Goal: Transaction & Acquisition: Purchase product/service

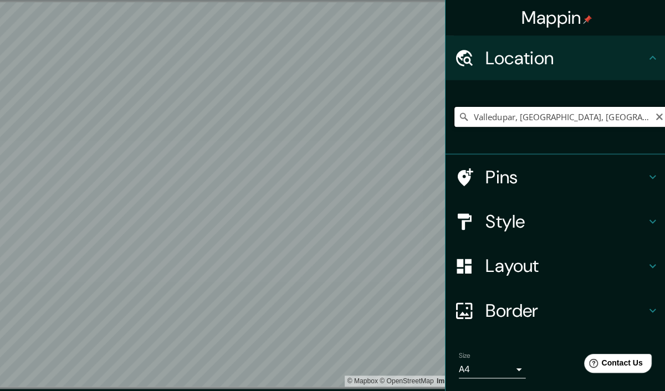
click at [537, 118] on input "Valledupar, [GEOGRAPHIC_DATA], [GEOGRAPHIC_DATA]" at bounding box center [558, 116] width 213 height 20
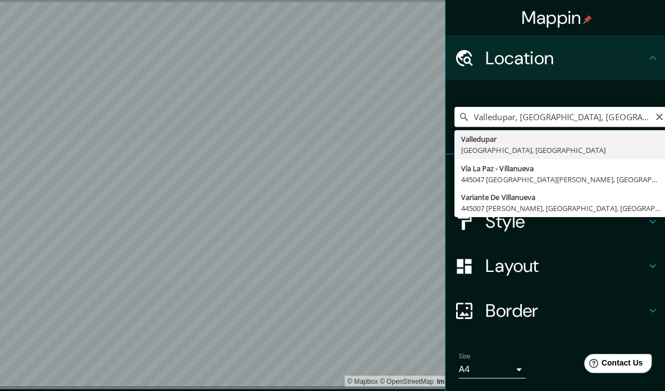
type input "Valledupar, [GEOGRAPHIC_DATA], [GEOGRAPHIC_DATA]"
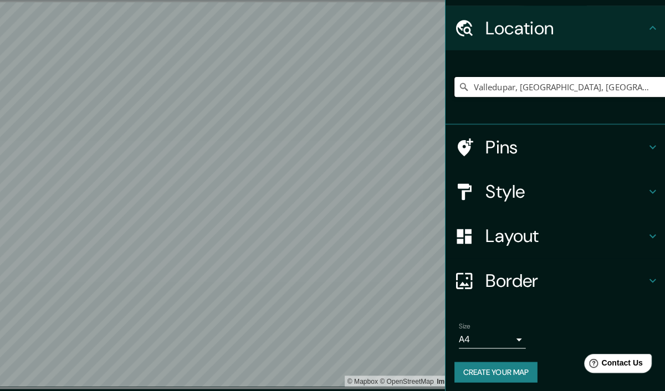
scroll to position [29, 0]
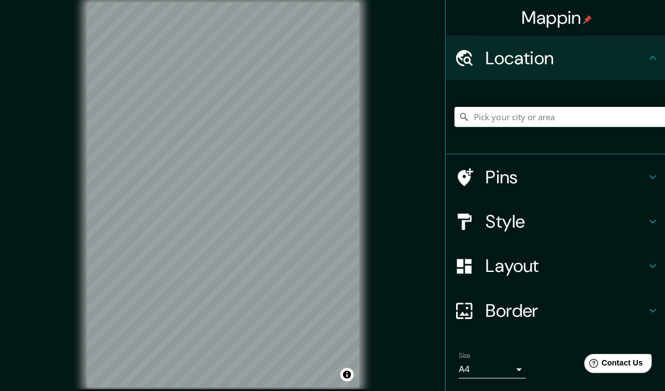
click at [530, 219] on h4 "Style" at bounding box center [563, 221] width 160 height 22
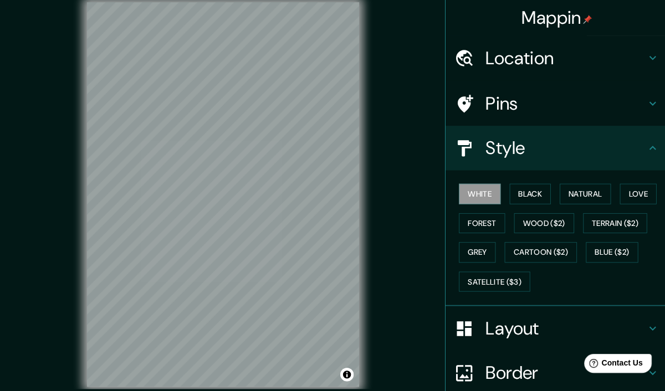
click at [497, 324] on h4 "Layout" at bounding box center [563, 327] width 160 height 22
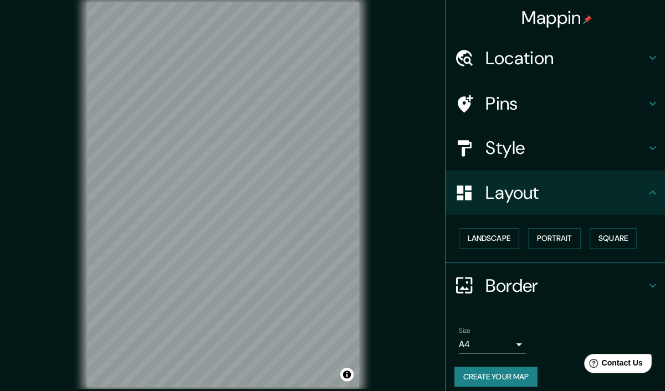
click at [487, 234] on button "Landscape" at bounding box center [487, 237] width 60 height 21
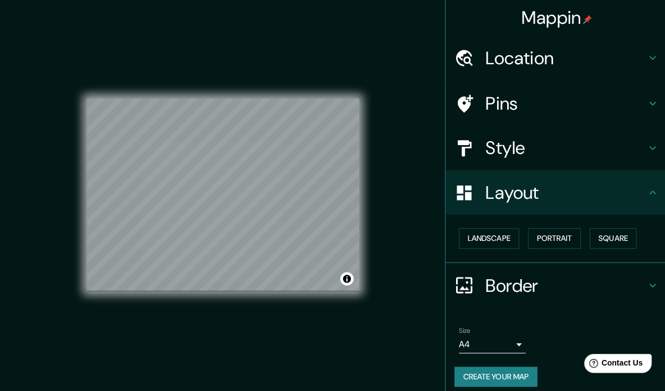
click at [498, 234] on button "Landscape" at bounding box center [487, 237] width 60 height 21
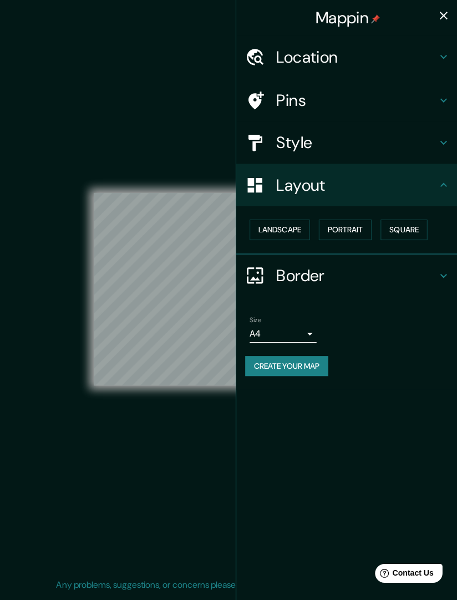
click at [339, 225] on button "Portrait" at bounding box center [343, 228] width 53 height 21
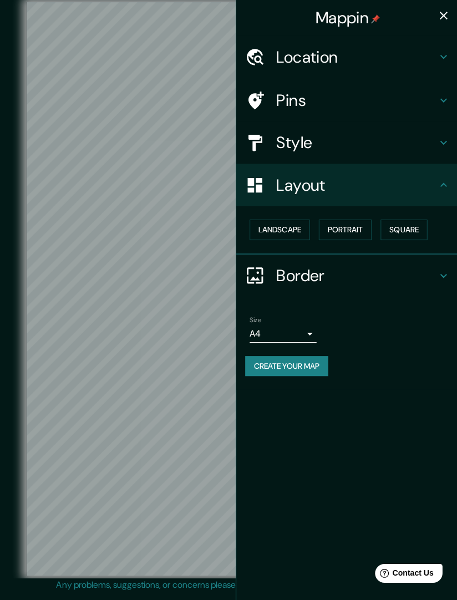
click at [293, 224] on button "Landscape" at bounding box center [278, 228] width 60 height 21
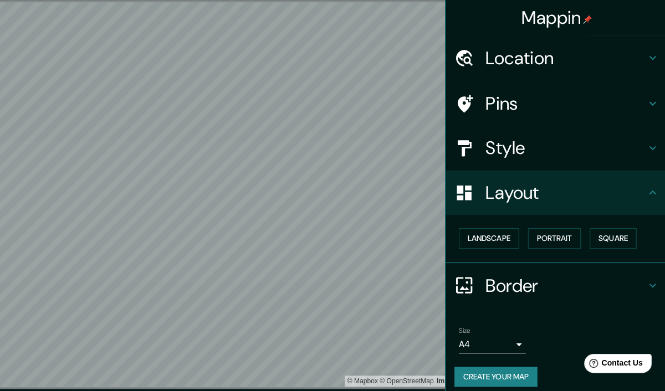
click at [569, 52] on h4 "Location" at bounding box center [563, 58] width 160 height 22
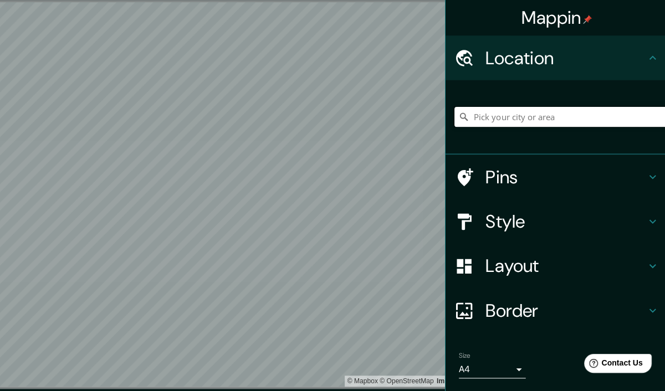
click at [533, 114] on input "Pick your city or area" at bounding box center [558, 116] width 213 height 20
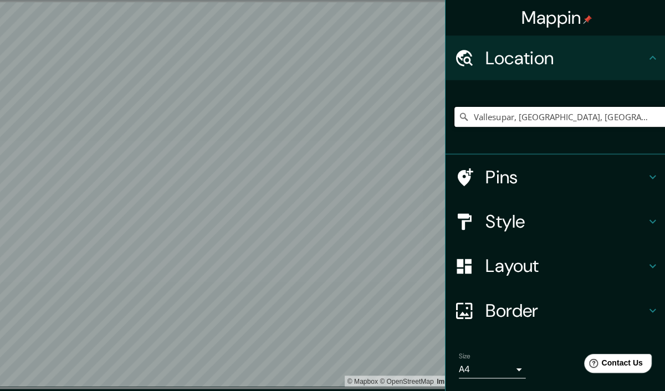
type input "Vallesupar, [GEOGRAPHIC_DATA], [GEOGRAPHIC_DATA]"
click at [533, 222] on h4 "Style" at bounding box center [563, 221] width 160 height 22
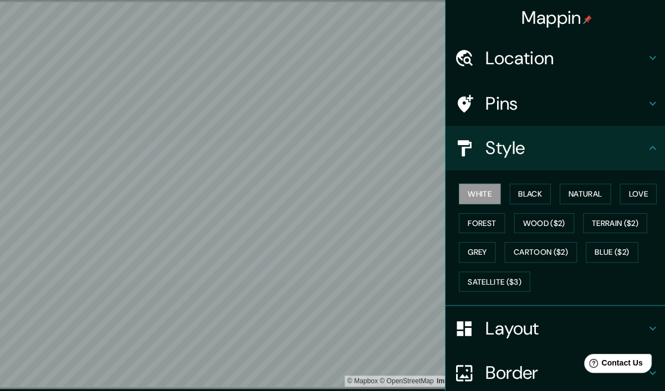
click at [589, 190] on button "Natural" at bounding box center [582, 193] width 51 height 21
